Goal: Check status

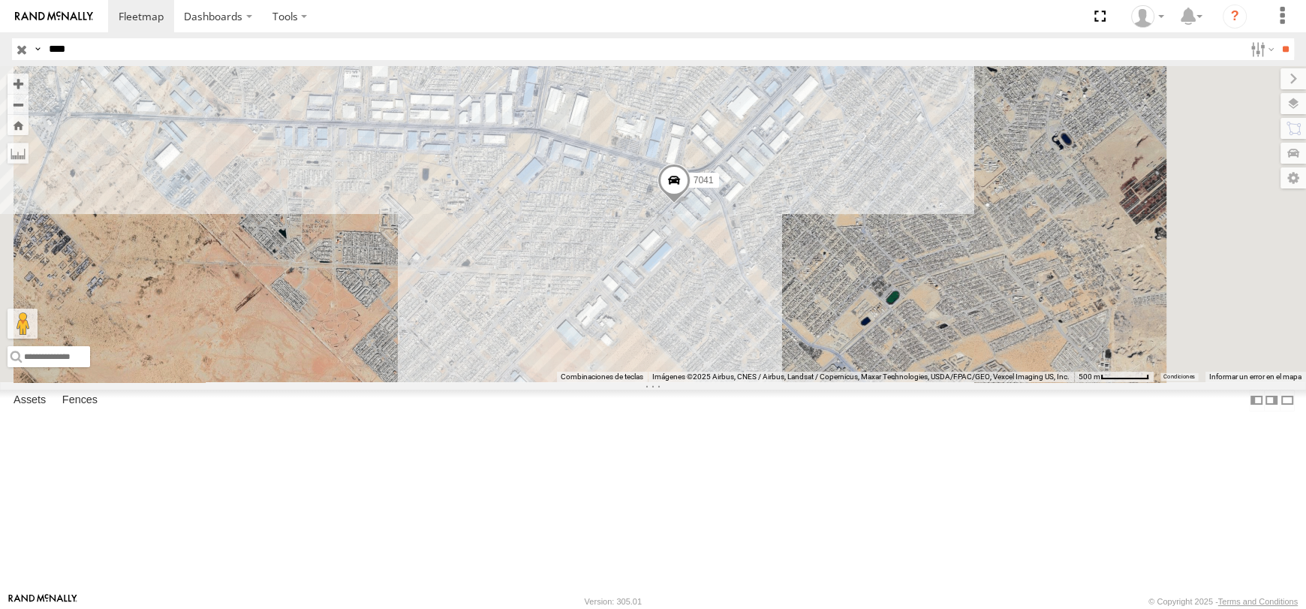
click at [0, 0] on div "FLEX NORTE" at bounding box center [0, 0] width 0 height 0
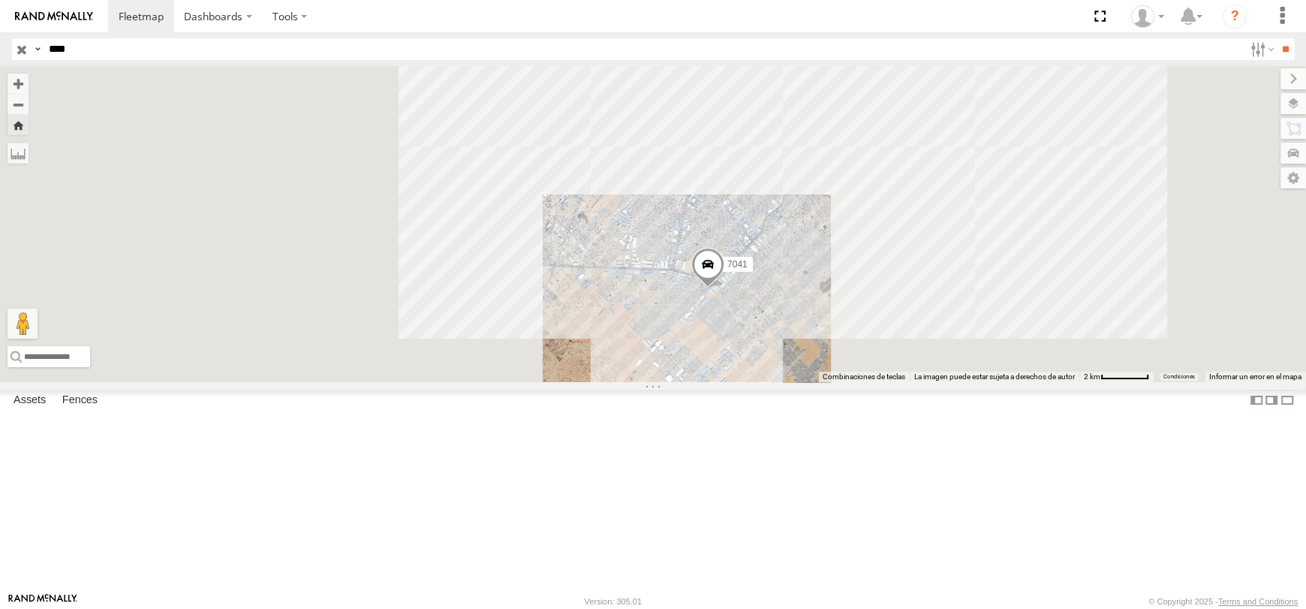
drag, startPoint x: 1025, startPoint y: 296, endPoint x: 958, endPoint y: 378, distance: 105.5
click at [958, 378] on div "7041" at bounding box center [653, 223] width 1306 height 315
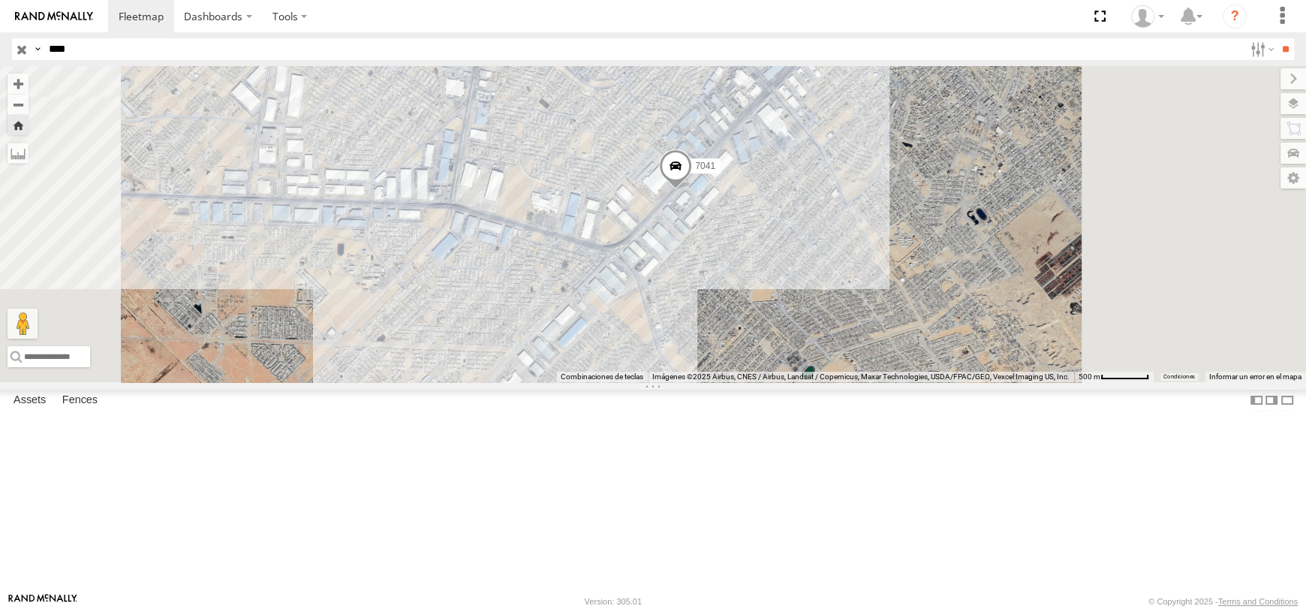
drag, startPoint x: 1052, startPoint y: 311, endPoint x: 873, endPoint y: 434, distance: 216.5
click at [877, 381] on div "7041" at bounding box center [653, 223] width 1306 height 315
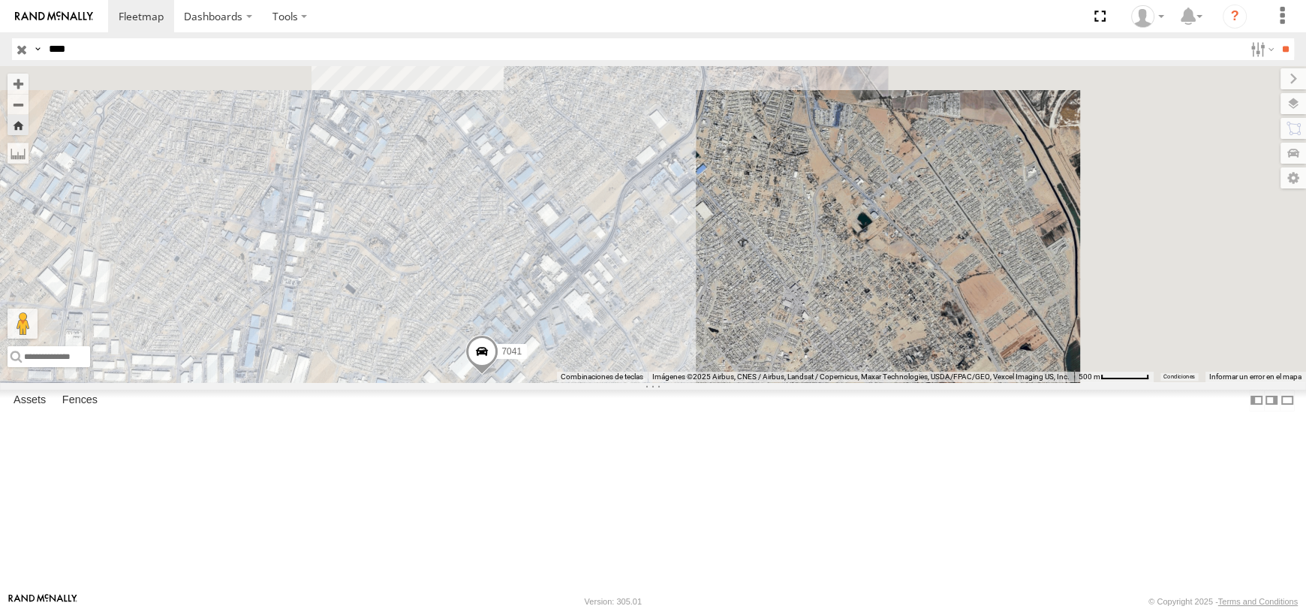
drag, startPoint x: 964, startPoint y: 306, endPoint x: 945, endPoint y: 394, distance: 89.8
click at [945, 381] on div "7041" at bounding box center [653, 223] width 1306 height 315
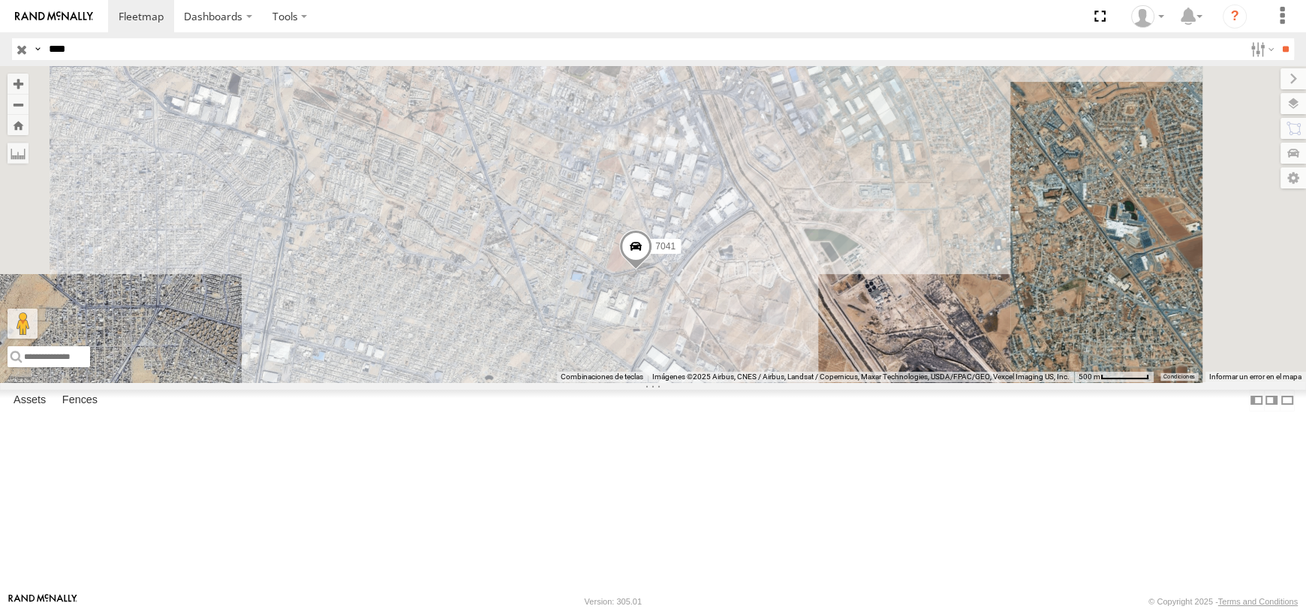
drag, startPoint x: 1067, startPoint y: 331, endPoint x: 960, endPoint y: 368, distance: 113.5
click at [965, 368] on div "7041" at bounding box center [653, 223] width 1306 height 315
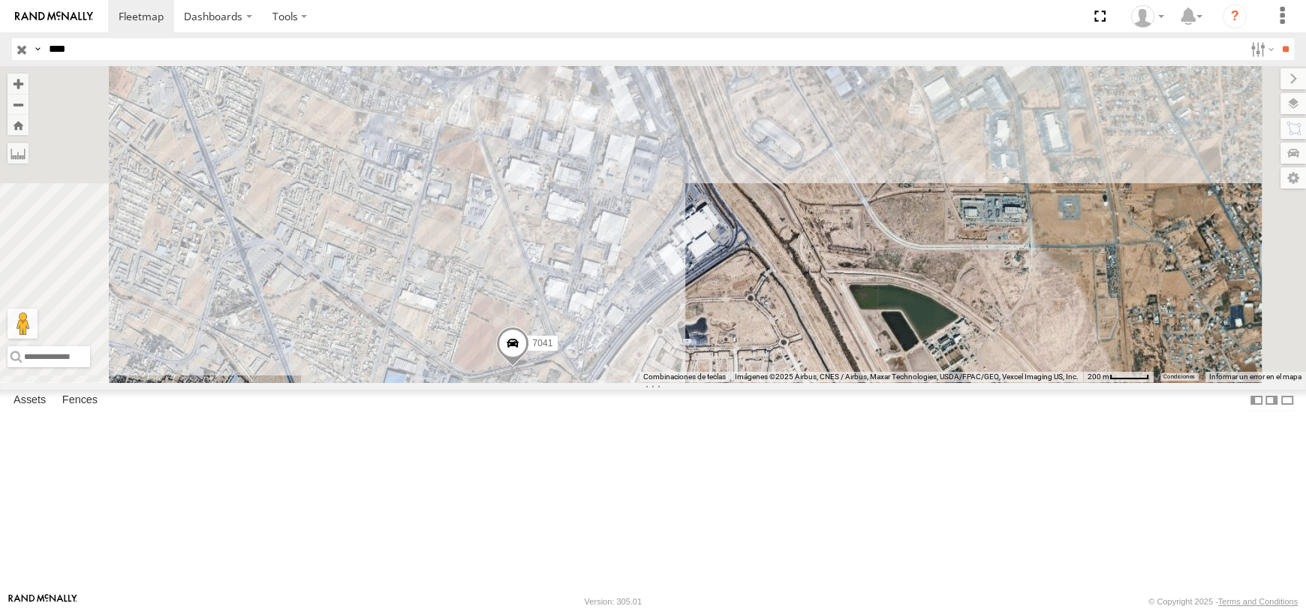
drag, startPoint x: 858, startPoint y: 434, endPoint x: 834, endPoint y: 489, distance: 59.8
click at [835, 381] on div "7041" at bounding box center [653, 223] width 1306 height 315
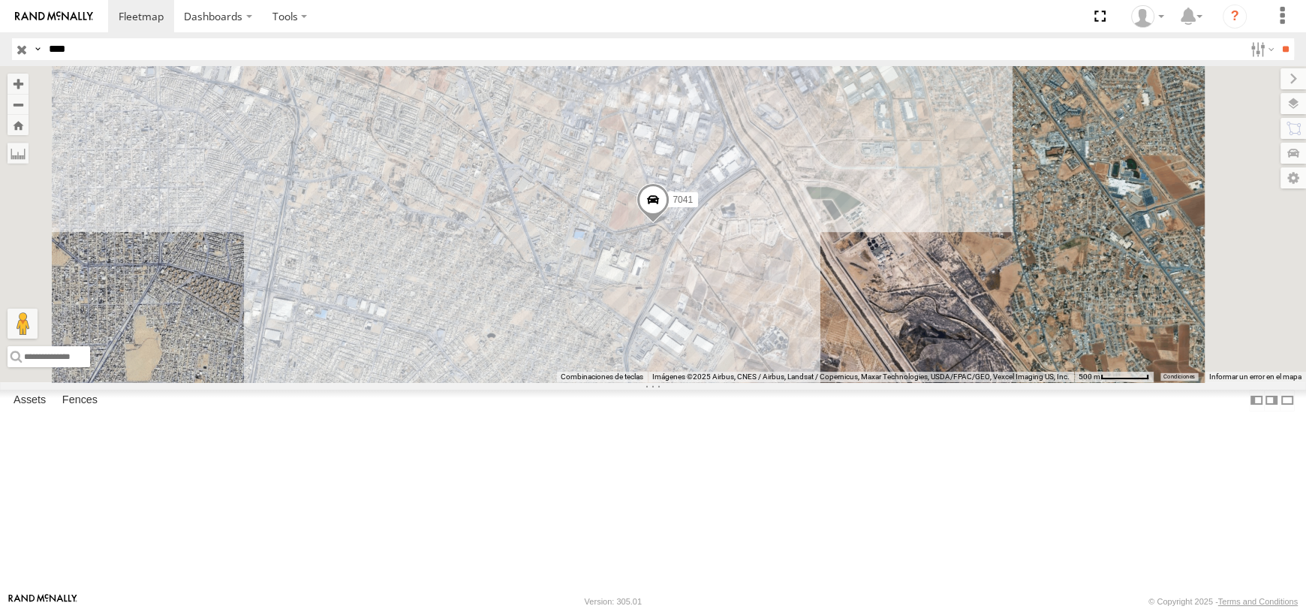
click at [0, 0] on div "FLEX NORTE" at bounding box center [0, 0] width 0 height 0
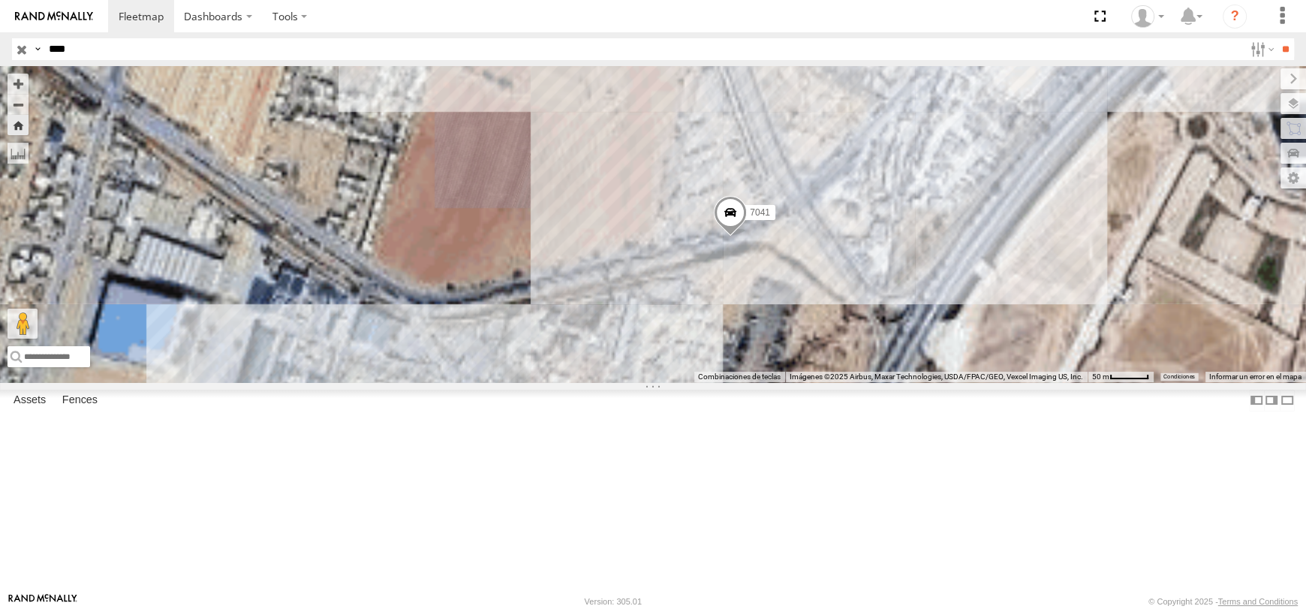
drag, startPoint x: 1070, startPoint y: 317, endPoint x: 855, endPoint y: 402, distance: 231.5
click at [861, 381] on div "7041" at bounding box center [653, 223] width 1306 height 315
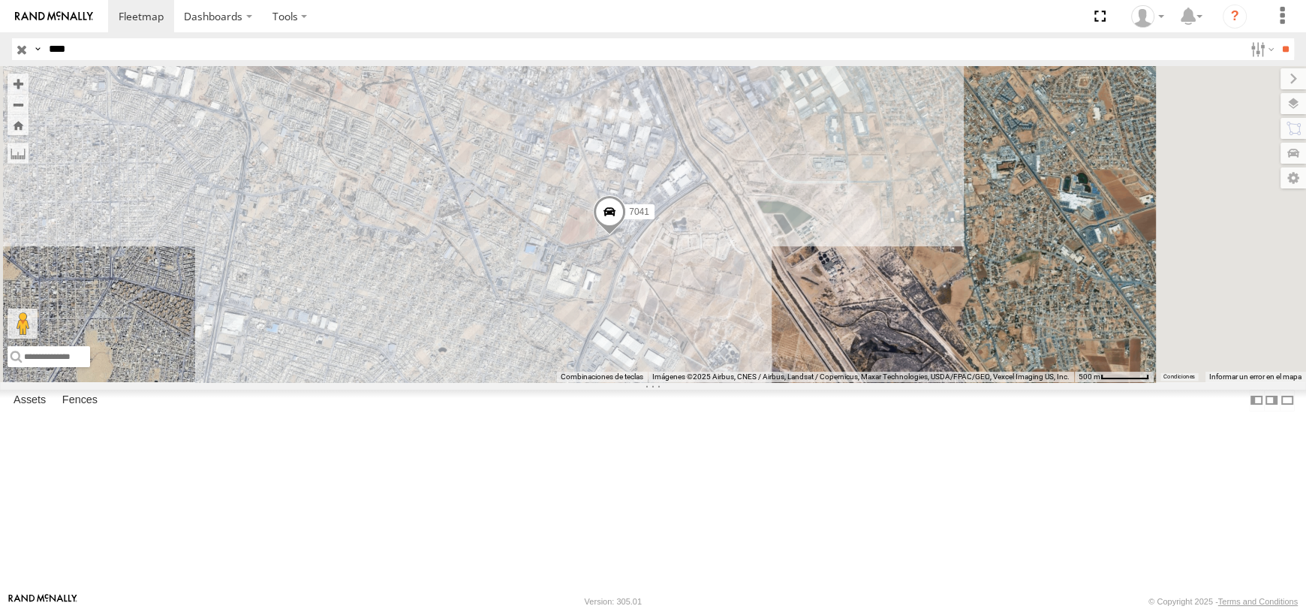
click at [875, 338] on div "7041" at bounding box center [653, 223] width 1306 height 315
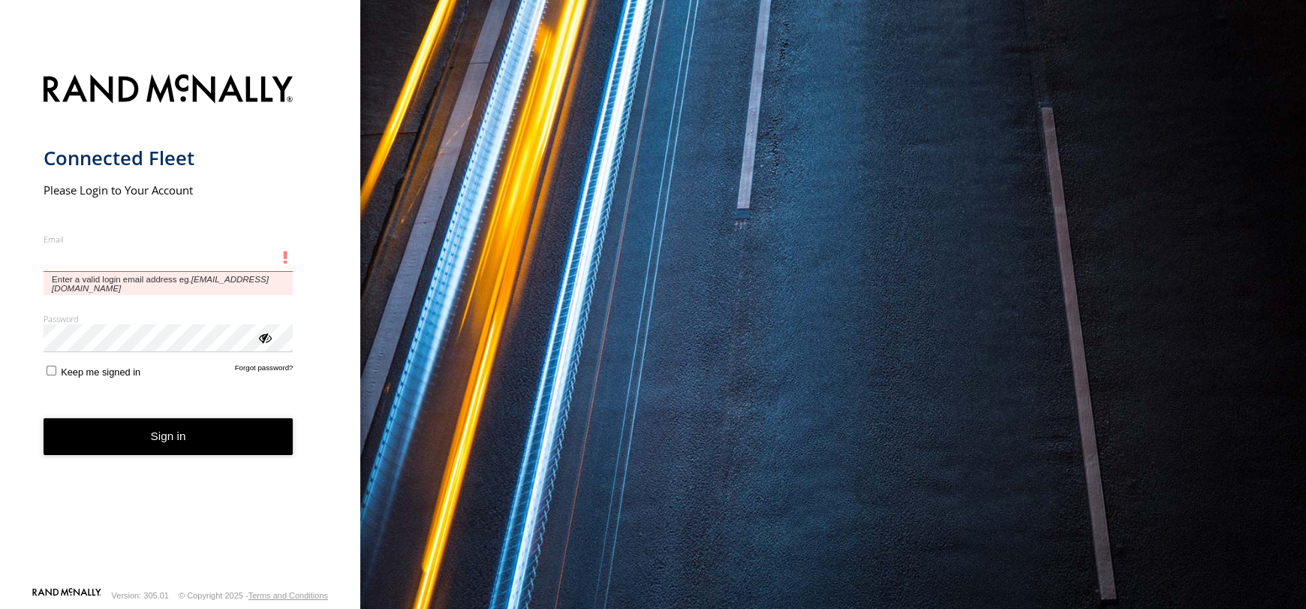
type input "**********"
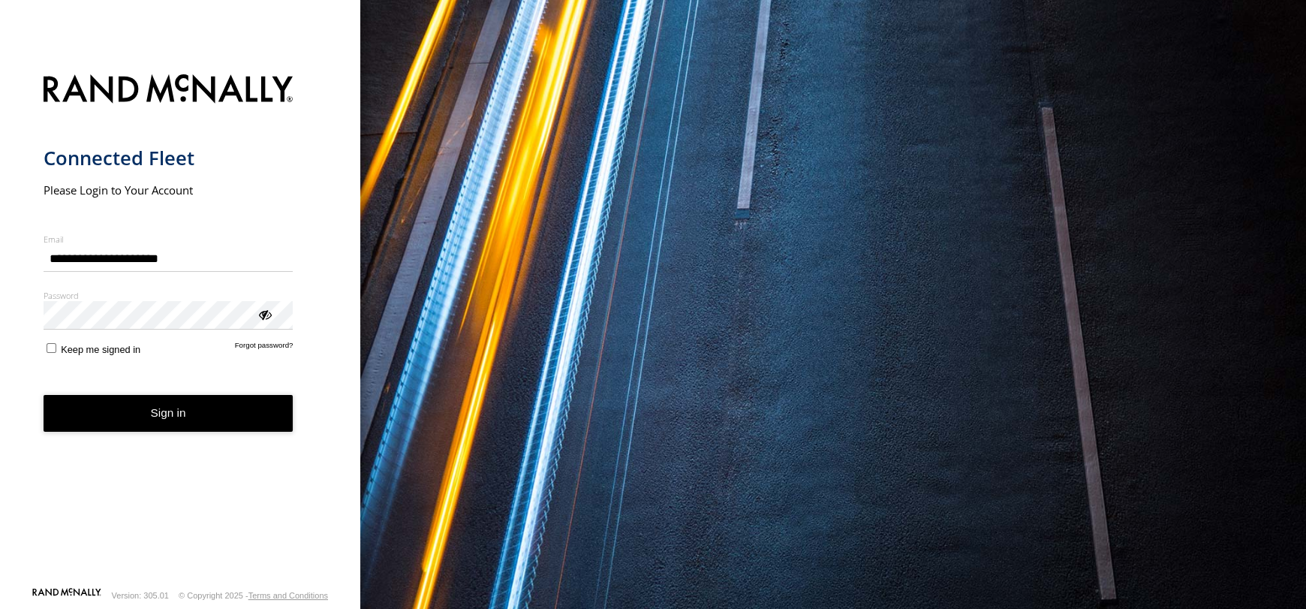
click at [142, 448] on form "**********" at bounding box center [181, 325] width 274 height 521
click at [113, 417] on button "Sign in" at bounding box center [169, 413] width 250 height 37
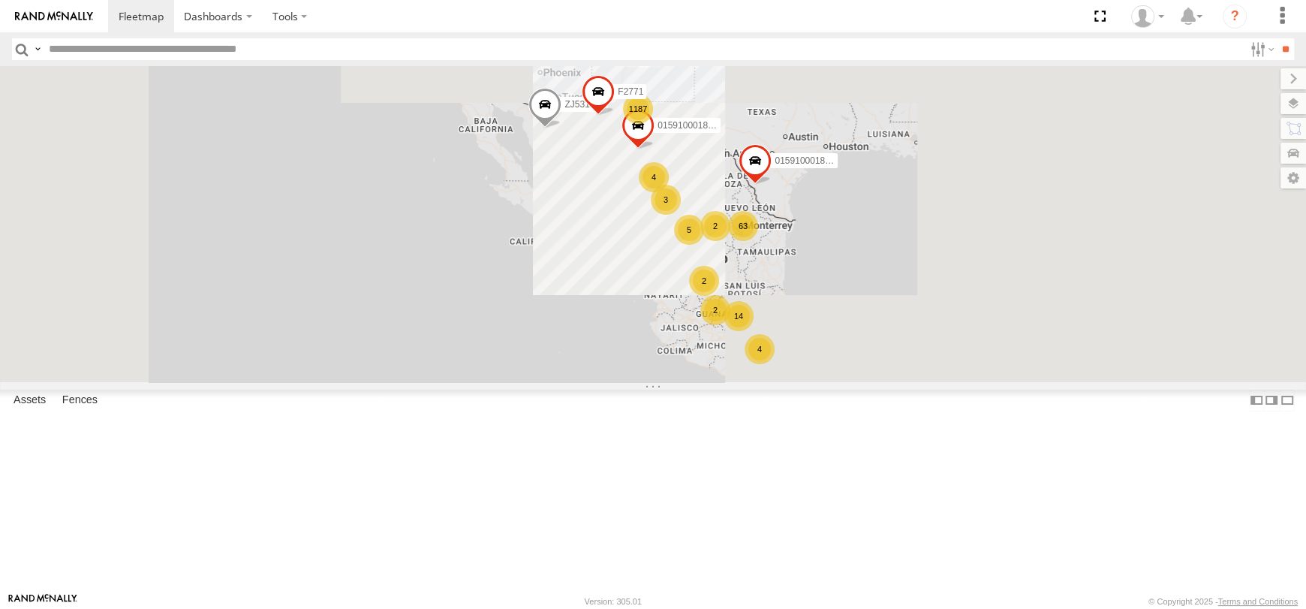
click at [114, 45] on input "text" at bounding box center [643, 49] width 1201 height 22
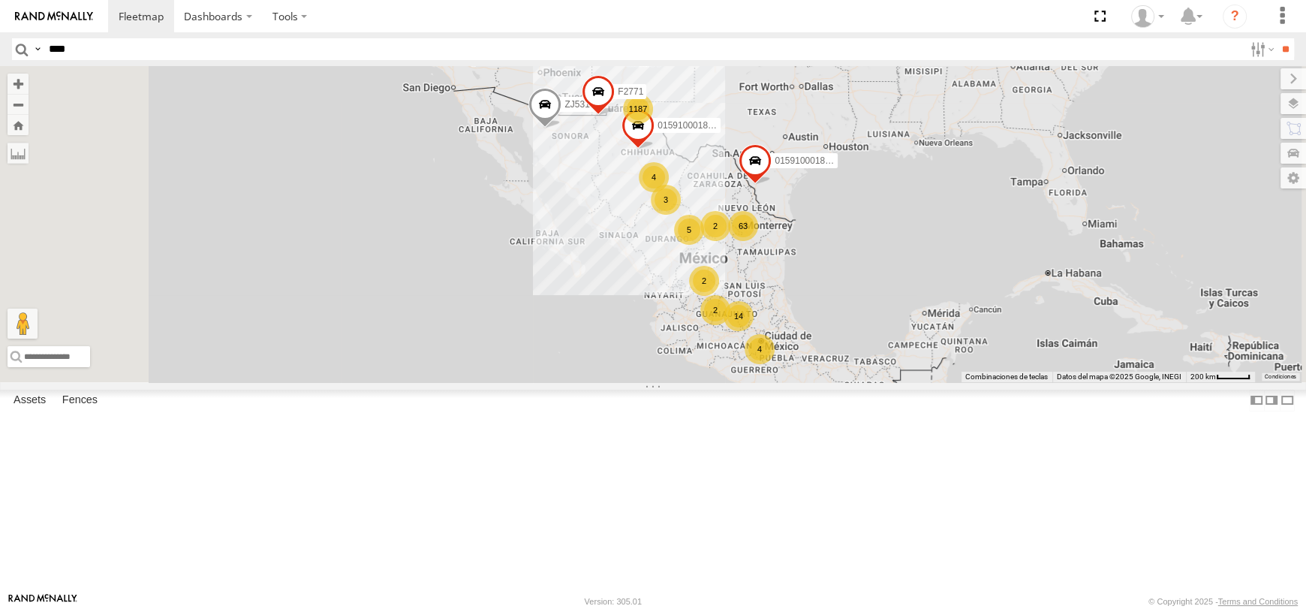
type input "****"
click at [1277, 38] on input "**" at bounding box center [1285, 49] width 17 height 22
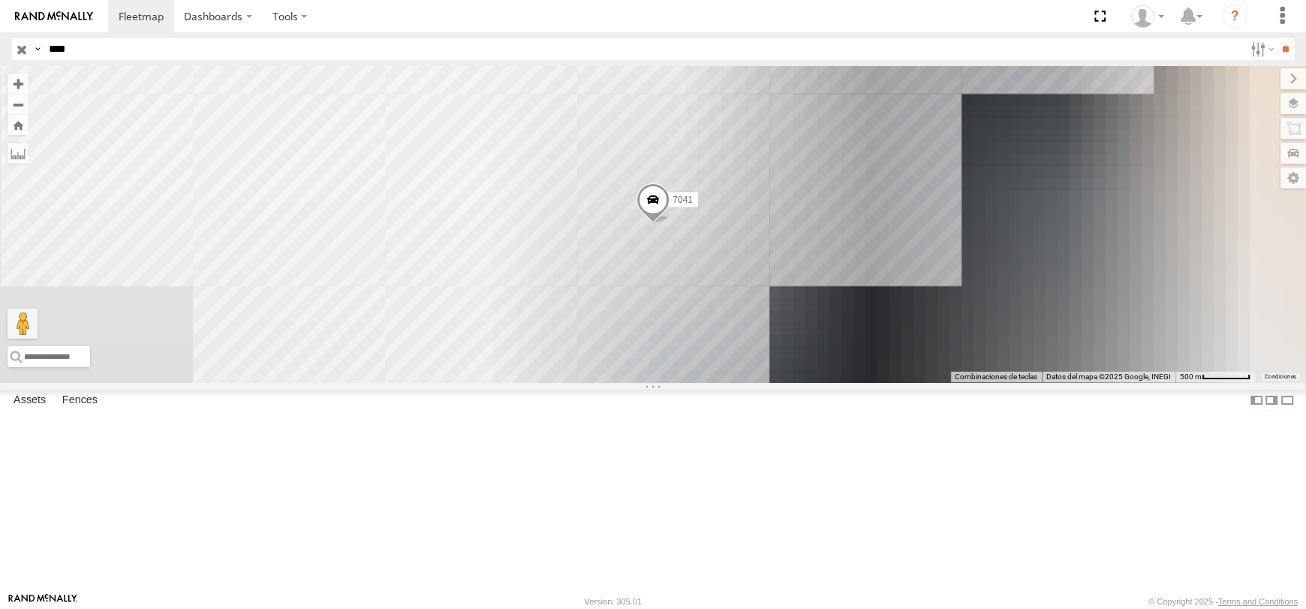
click at [0, 0] on div "FLEX NORTE" at bounding box center [0, 0] width 0 height 0
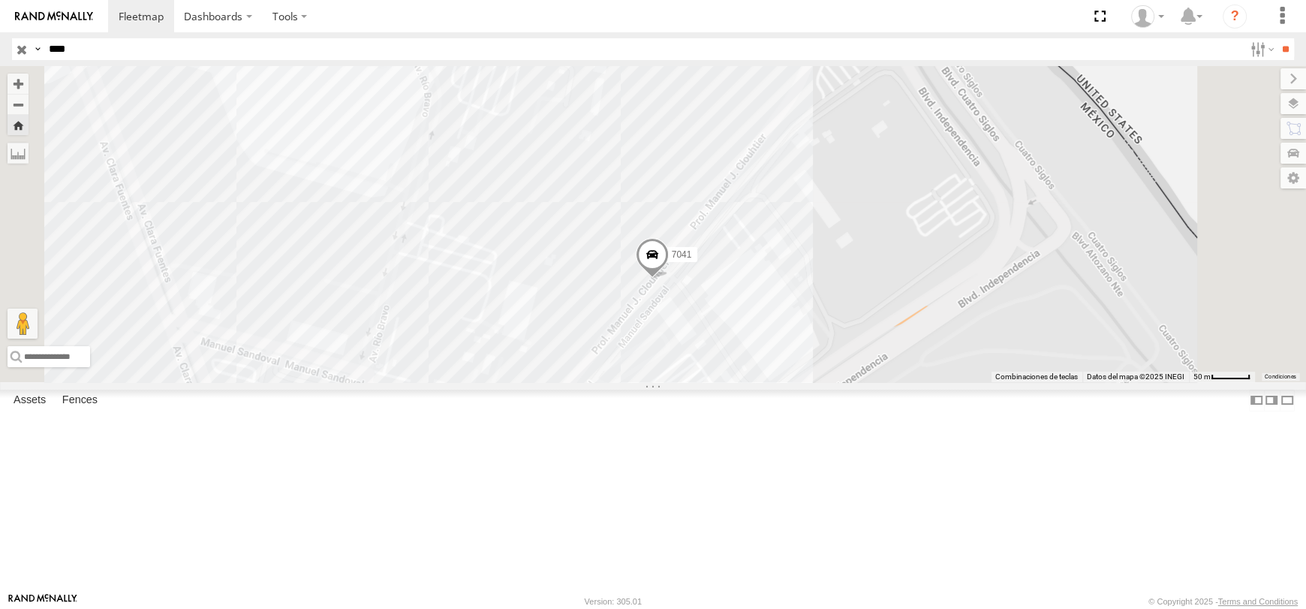
drag, startPoint x: 997, startPoint y: 363, endPoint x: 931, endPoint y: 411, distance: 82.3
click at [936, 381] on div "7041" at bounding box center [653, 223] width 1306 height 315
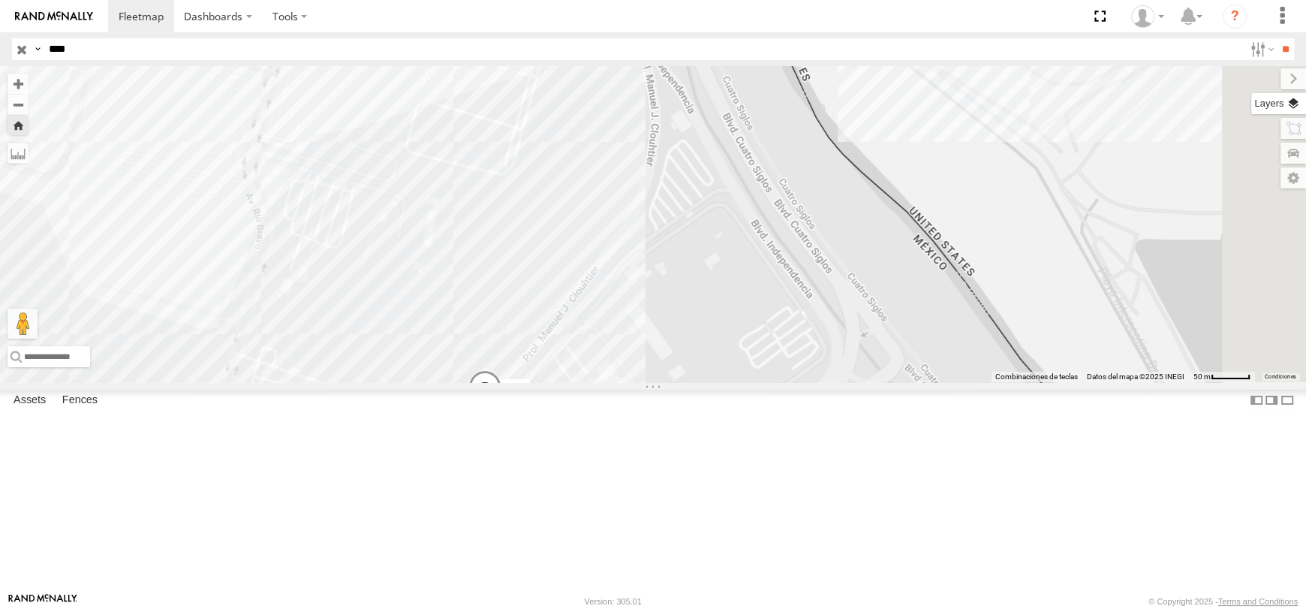
click at [1297, 102] on label at bounding box center [1278, 103] width 55 height 21
click at [0, 0] on div "Basemaps" at bounding box center [0, 0] width 0 height 0
click at [0, 0] on span "Basemaps" at bounding box center [0, 0] width 0 height 0
click at [0, 0] on div "Satellite" at bounding box center [0, 0] width 0 height 0
click at [0, 0] on span "Satellite" at bounding box center [0, 0] width 0 height 0
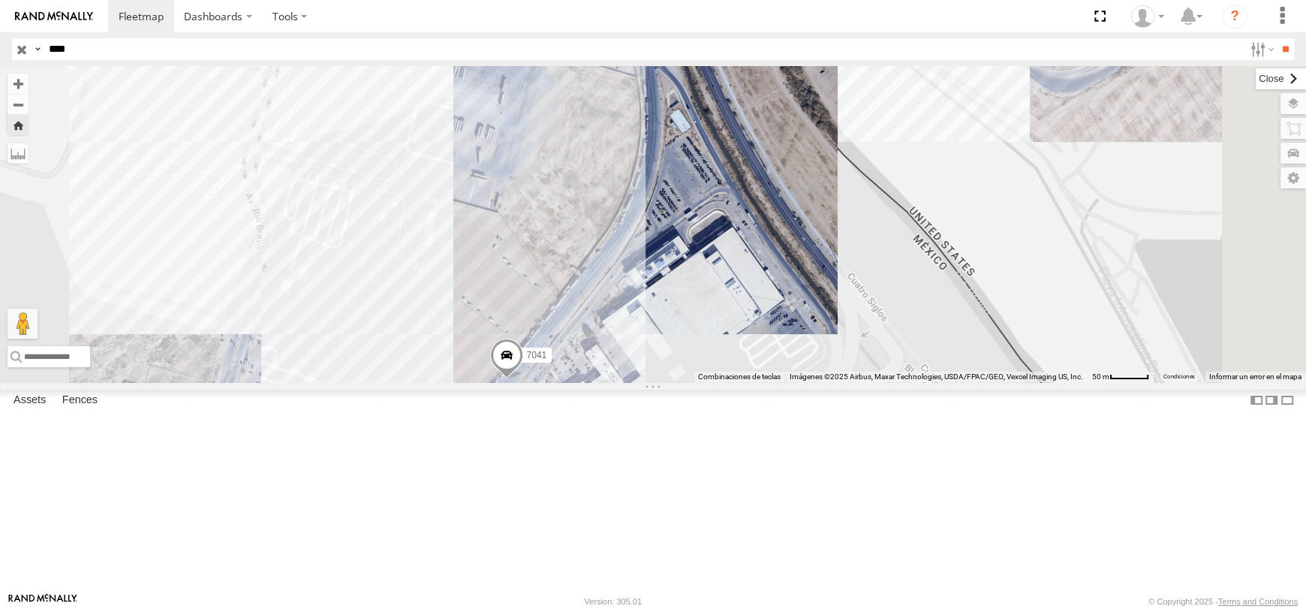
click at [1256, 80] on label at bounding box center [1281, 78] width 50 height 21
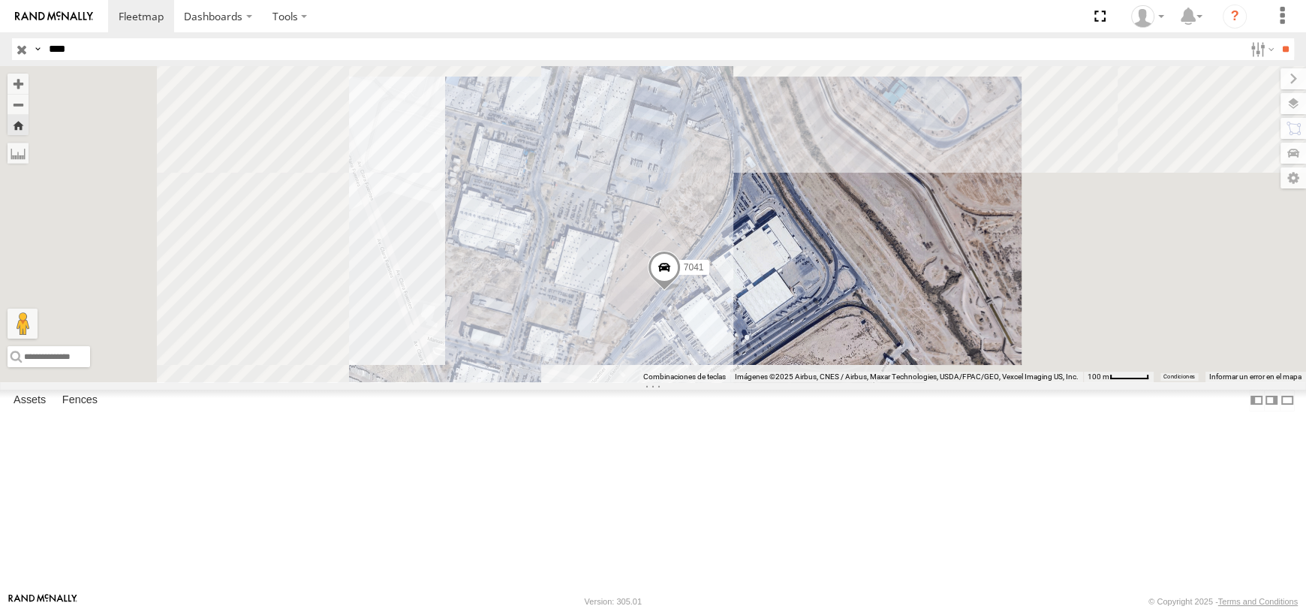
drag, startPoint x: 965, startPoint y: 245, endPoint x: 965, endPoint y: 311, distance: 66.0
click at [965, 311] on div "7041" at bounding box center [653, 223] width 1306 height 315
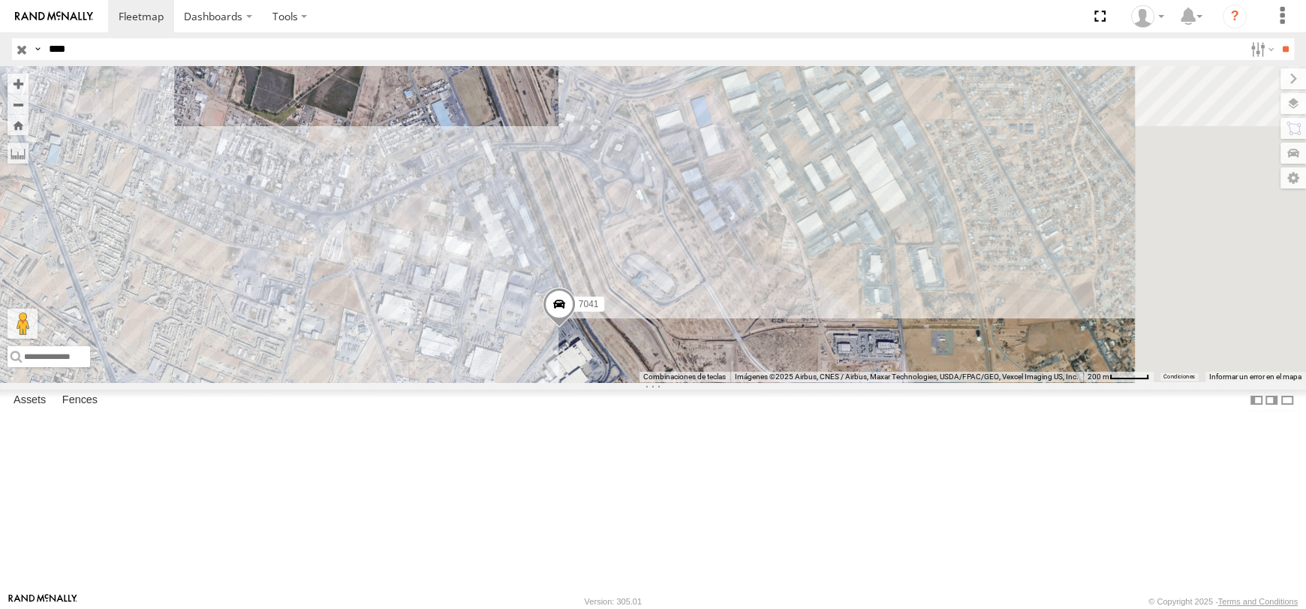
drag, startPoint x: 978, startPoint y: 329, endPoint x: 883, endPoint y: 439, distance: 145.3
click at [883, 381] on div "7041" at bounding box center [653, 223] width 1306 height 315
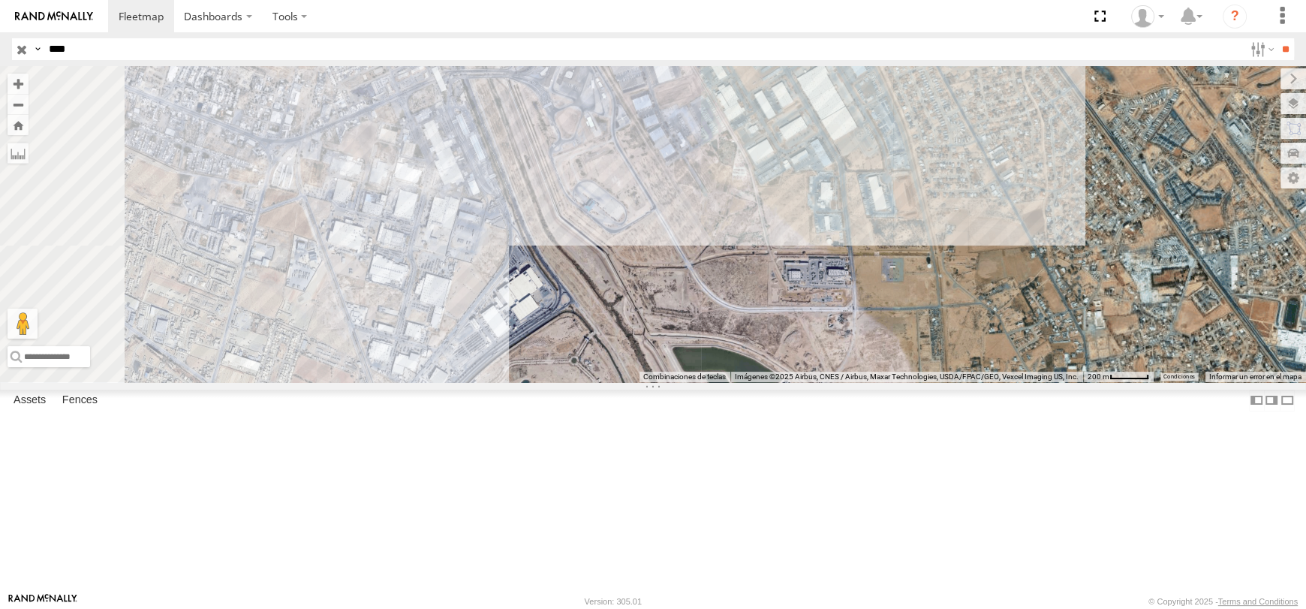
drag, startPoint x: 1002, startPoint y: 305, endPoint x: 943, endPoint y: 399, distance: 110.6
click at [943, 381] on div "7041" at bounding box center [653, 223] width 1306 height 315
